Goal: Information Seeking & Learning: Compare options

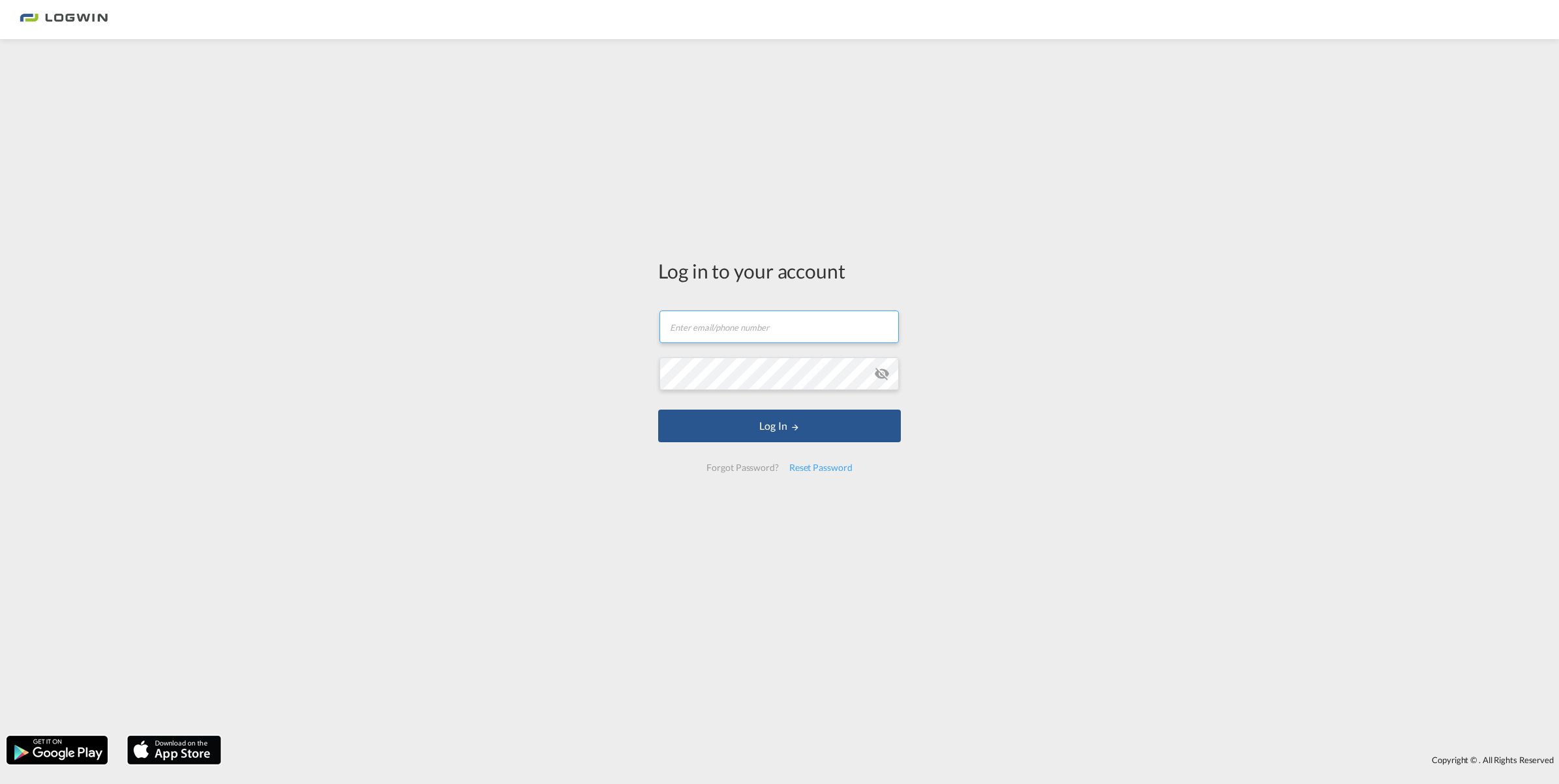
click at [764, 327] on input "text" at bounding box center [780, 327] width 240 height 33
type input "[PERSON_NAME][EMAIL_ADDRESS][DOMAIN_NAME]"
click at [751, 429] on button "Log In" at bounding box center [780, 426] width 243 height 33
